Goal: Navigation & Orientation: Find specific page/section

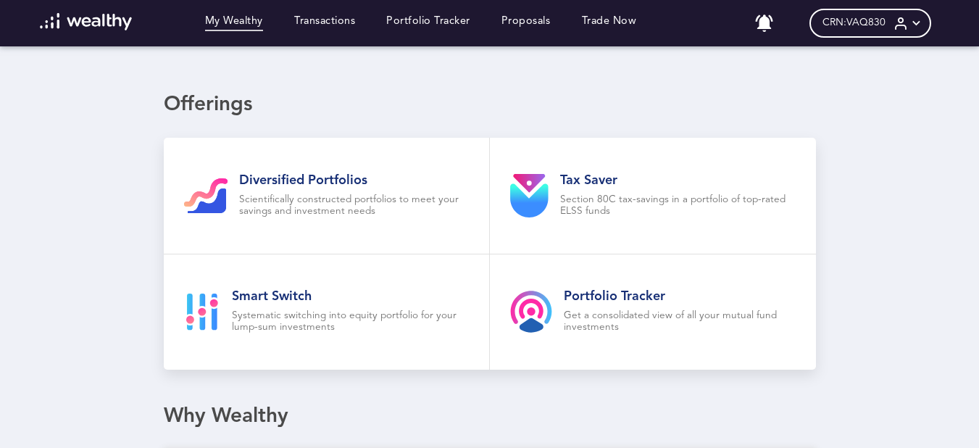
click at [433, 13] on div "My Wealthy Transactions Portfolio Tracker Proposals Trade Now" at bounding box center [338, 23] width 627 height 20
click at [440, 30] on link "Portfolio Tracker" at bounding box center [428, 23] width 84 height 16
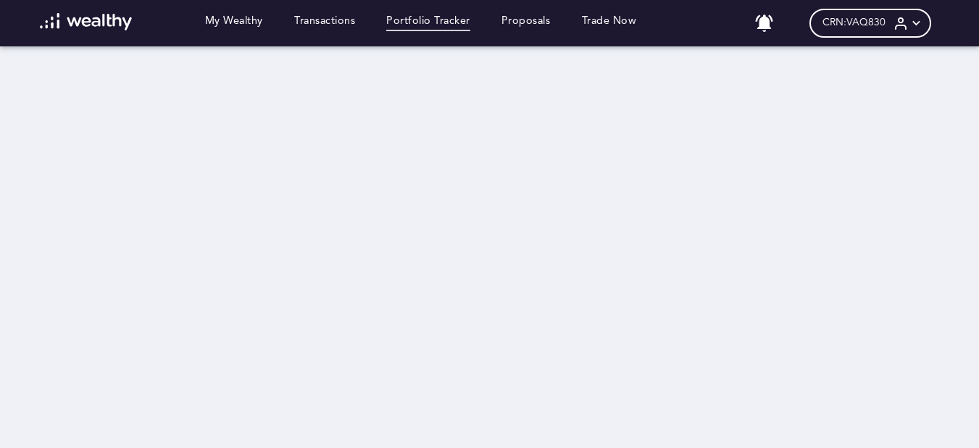
click at [924, 28] on icon at bounding box center [915, 23] width 15 height 15
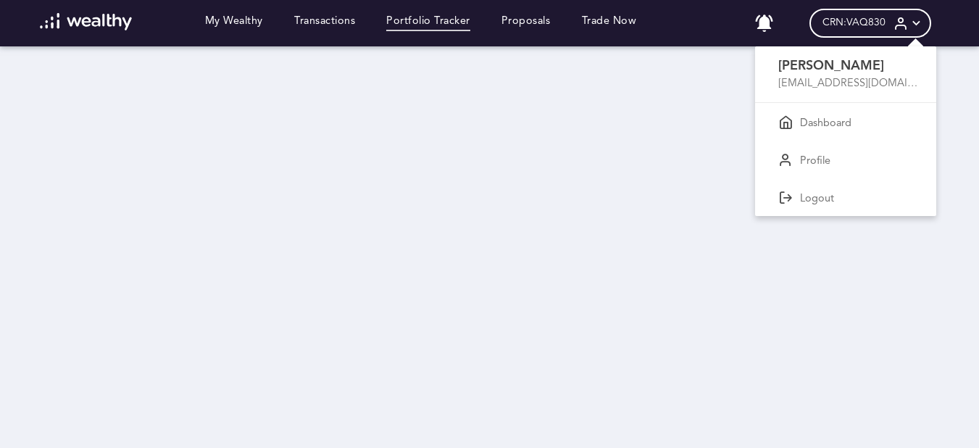
click at [669, 54] on div at bounding box center [489, 224] width 979 height 448
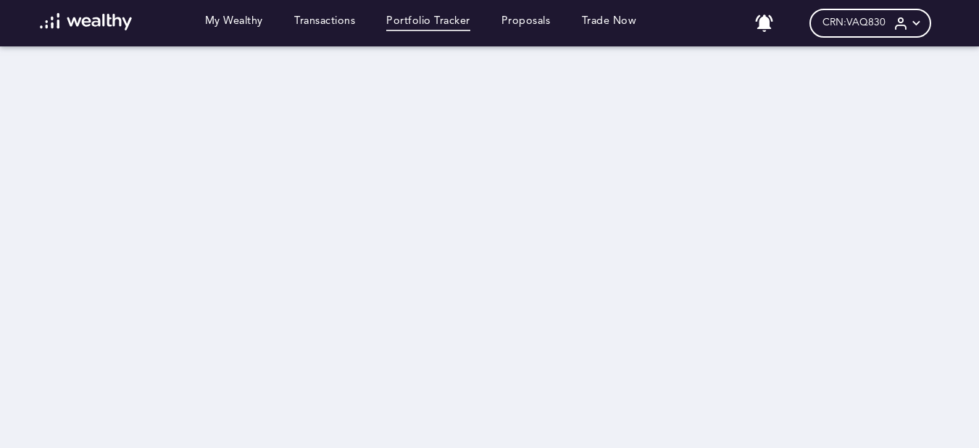
click at [924, 20] on icon at bounding box center [915, 23] width 15 height 15
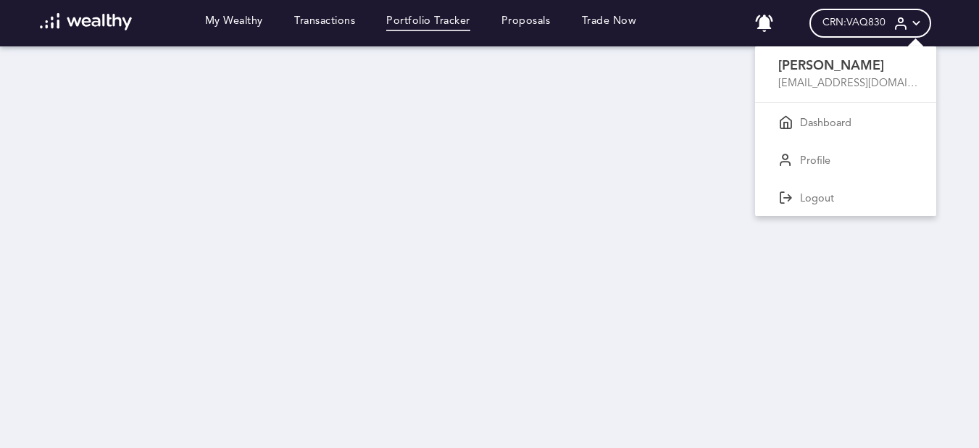
click at [925, 20] on div at bounding box center [489, 224] width 979 height 448
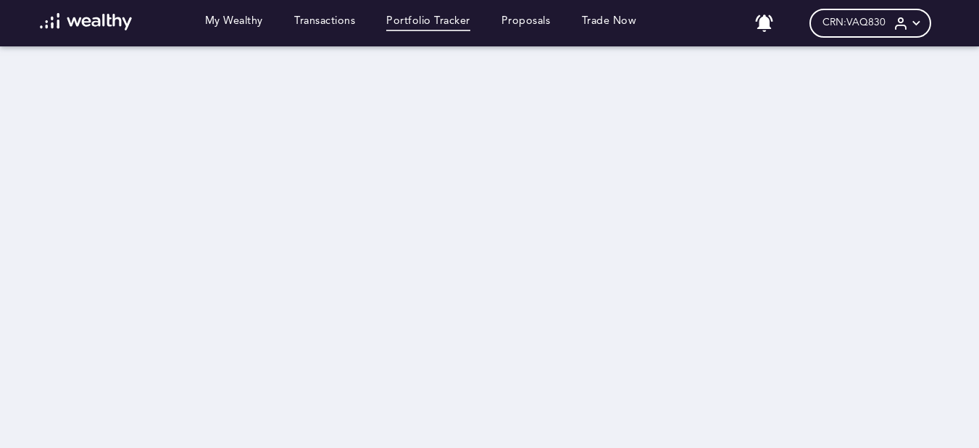
click at [924, 25] on icon at bounding box center [915, 23] width 15 height 15
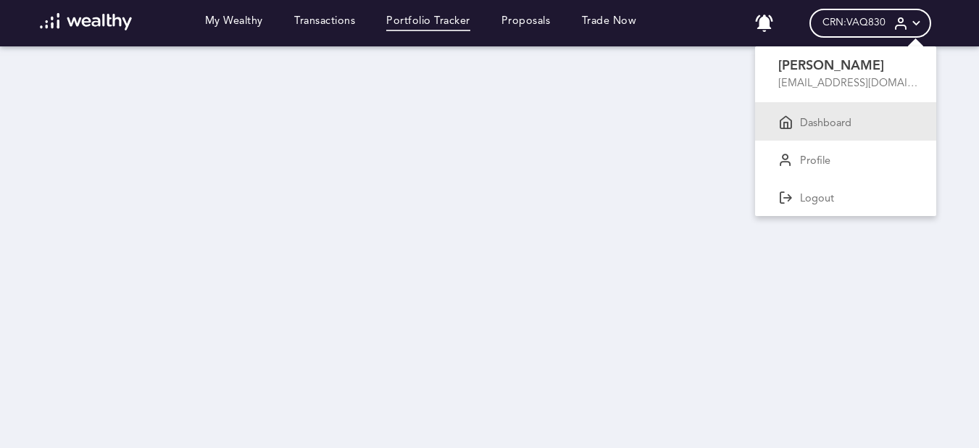
click at [897, 111] on div "Dashboard" at bounding box center [845, 122] width 181 height 38
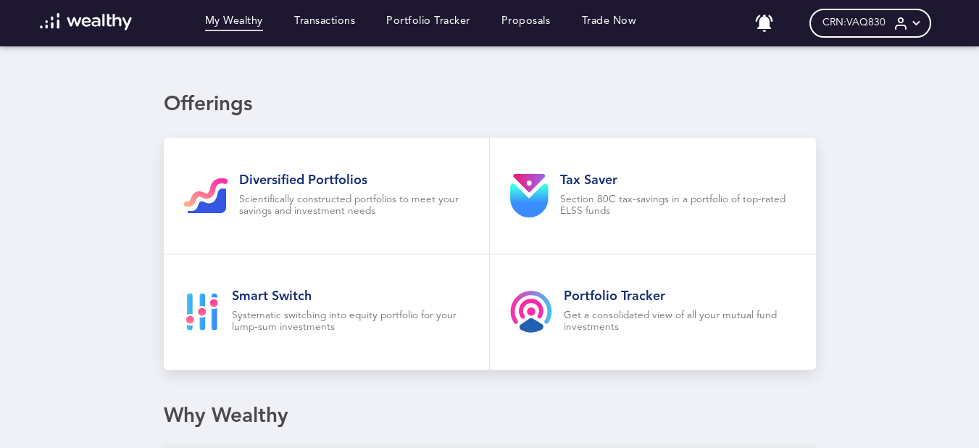
click at [367, 11] on div "My Wealthy Transactions Portfolio Tracker Proposals Trade Now No notifications …" at bounding box center [489, 23] width 929 height 46
click at [339, 25] on link "Transactions" at bounding box center [324, 23] width 61 height 16
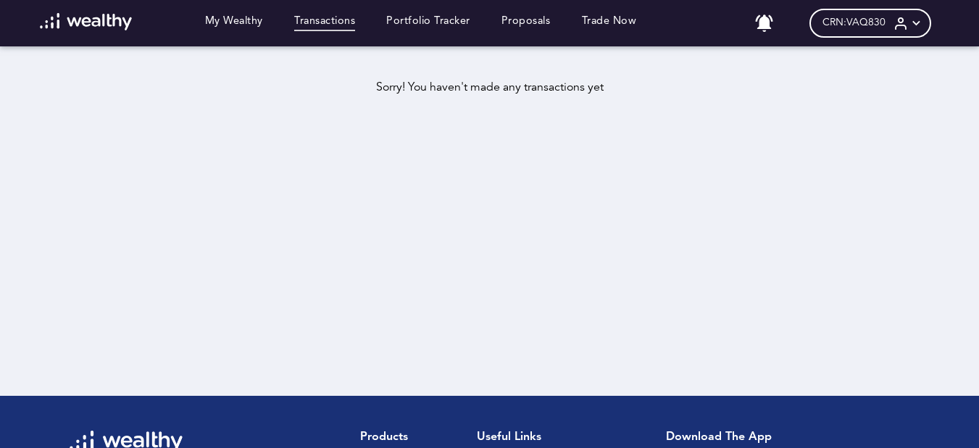
click at [425, 36] on div "My Wealthy Transactions Portfolio Tracker Proposals Trade Now No notifications …" at bounding box center [489, 23] width 929 height 46
click at [427, 28] on link "Portfolio Tracker" at bounding box center [428, 23] width 84 height 16
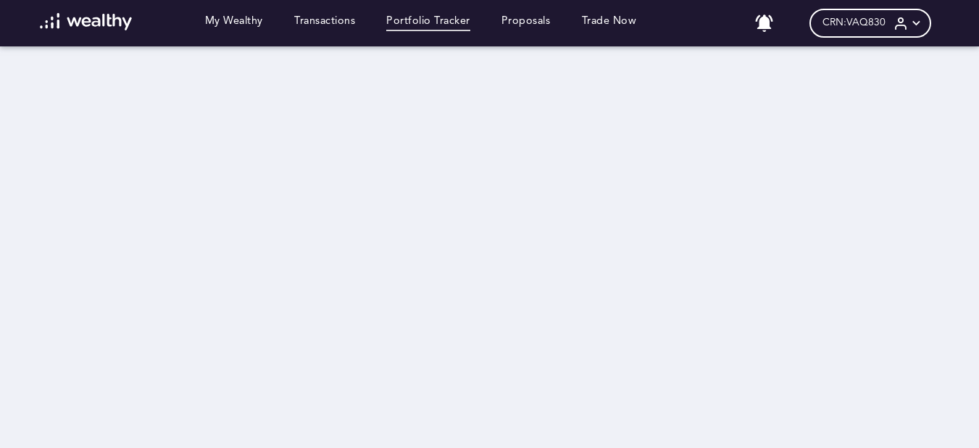
click at [924, 29] on icon at bounding box center [915, 23] width 15 height 15
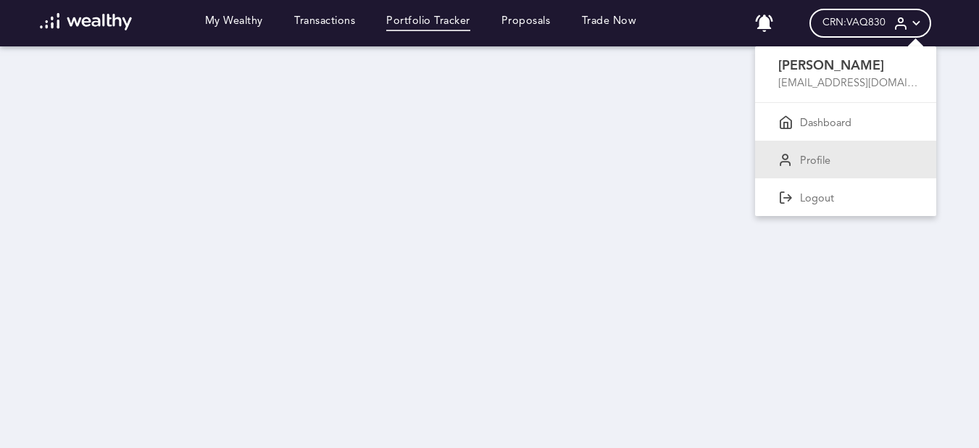
click at [875, 156] on div "Profile" at bounding box center [845, 160] width 181 height 38
